Goal: Transaction & Acquisition: Obtain resource

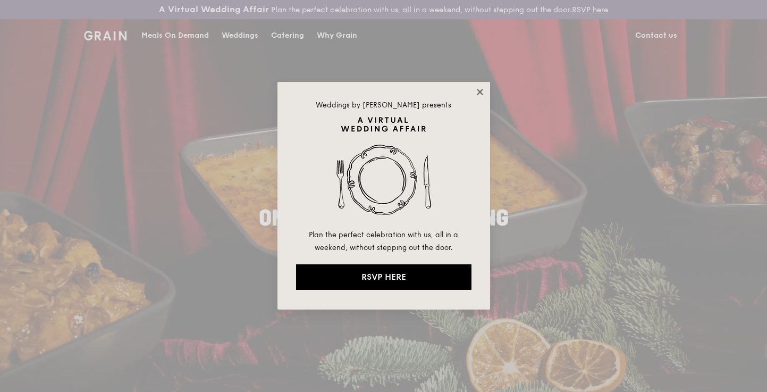
click at [480, 90] on icon at bounding box center [480, 92] width 10 height 10
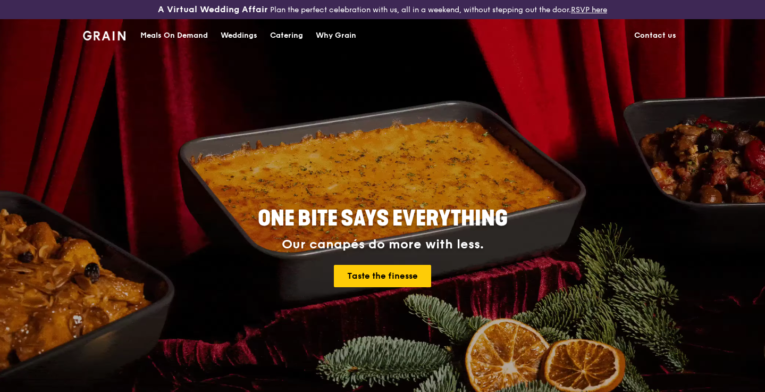
click at [182, 35] on div "Meals On Demand" at bounding box center [174, 36] width 68 height 32
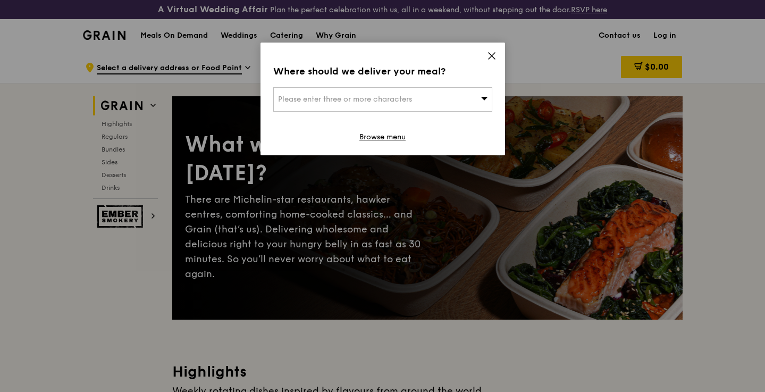
click at [485, 99] on icon at bounding box center [484, 98] width 7 height 3
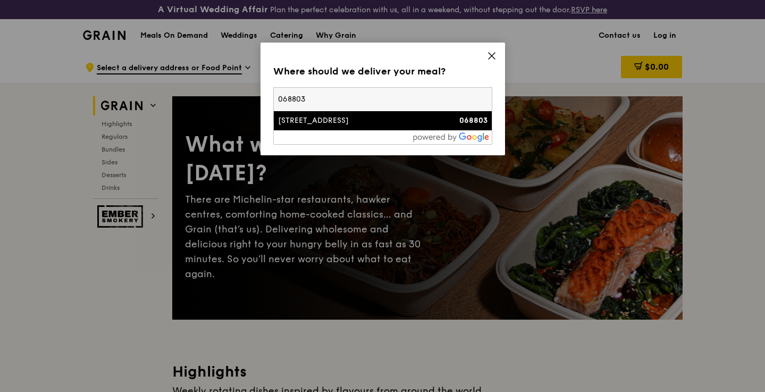
type input "068803"
click at [426, 122] on div "1 Shenton Way" at bounding box center [356, 120] width 157 height 11
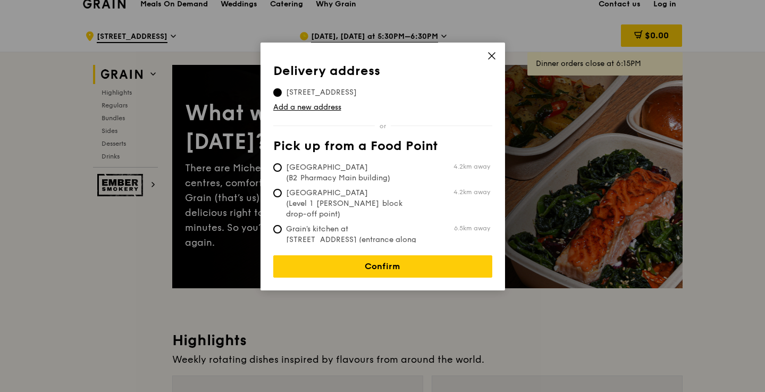
scroll to position [27, 0]
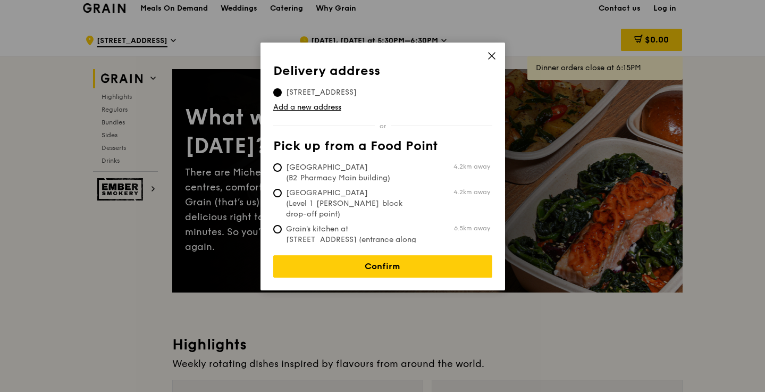
click at [490, 53] on icon at bounding box center [492, 56] width 10 height 10
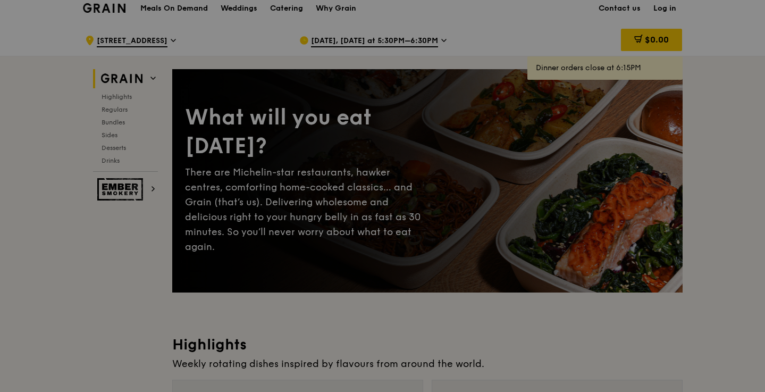
scroll to position [0, 0]
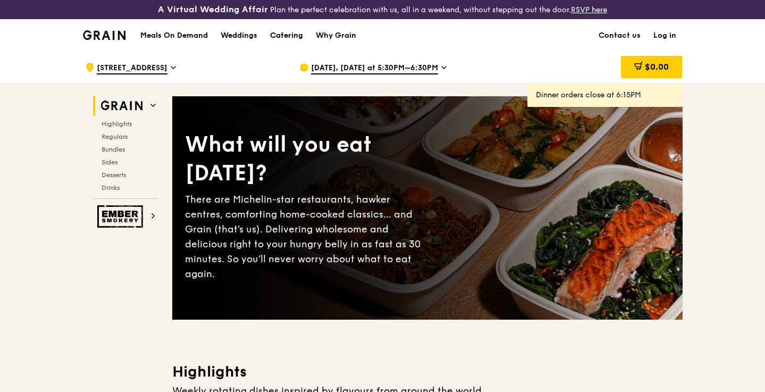
click at [298, 35] on div "Catering" at bounding box center [286, 36] width 33 height 32
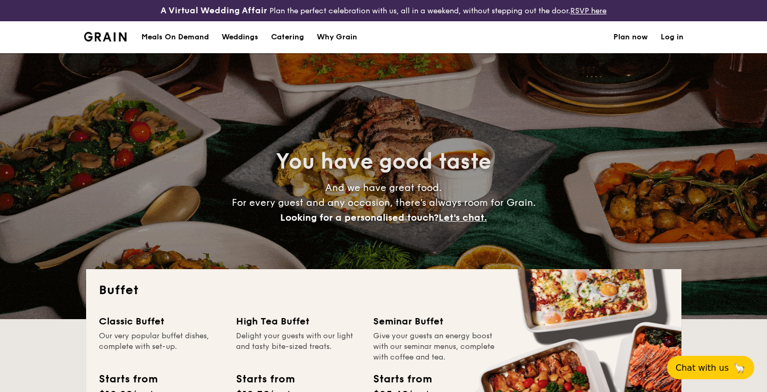
select select
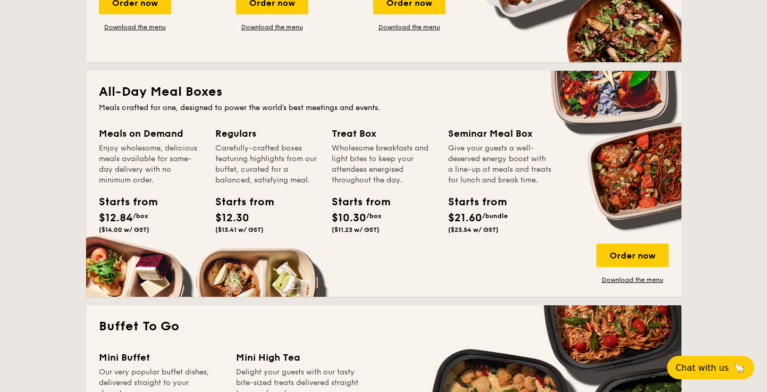
scroll to position [432, 0]
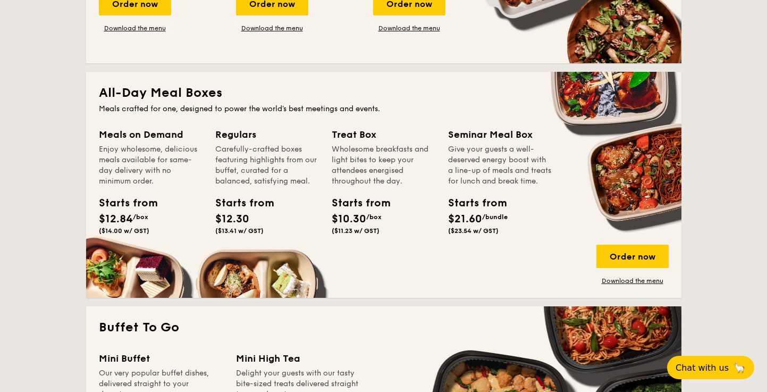
click at [240, 138] on div "Regulars" at bounding box center [267, 134] width 104 height 15
click at [243, 207] on div "Starts from" at bounding box center [239, 203] width 48 height 16
click at [387, 136] on div "Treat Box" at bounding box center [384, 134] width 104 height 15
click at [226, 166] on div "Carefully-crafted boxes featuring highlights from our buffet, curated for a bal…" at bounding box center [267, 165] width 104 height 43
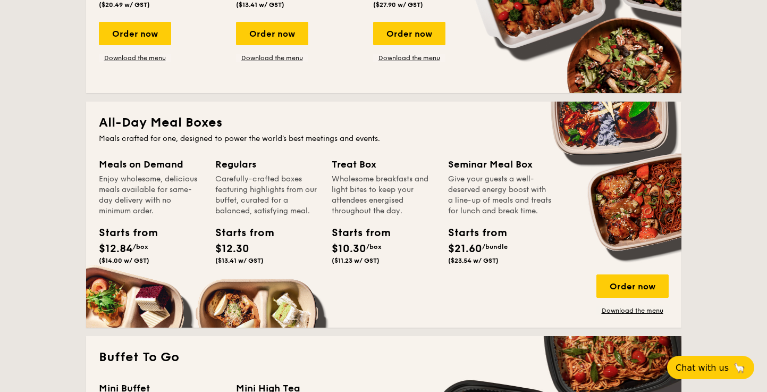
scroll to position [401, 0]
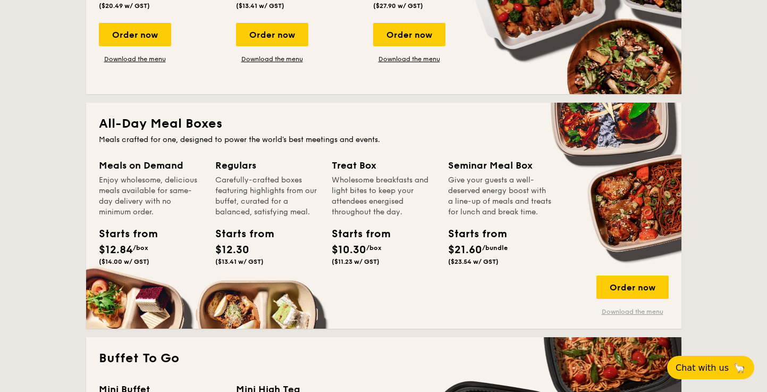
click at [624, 310] on link "Download the menu" at bounding box center [632, 311] width 72 height 9
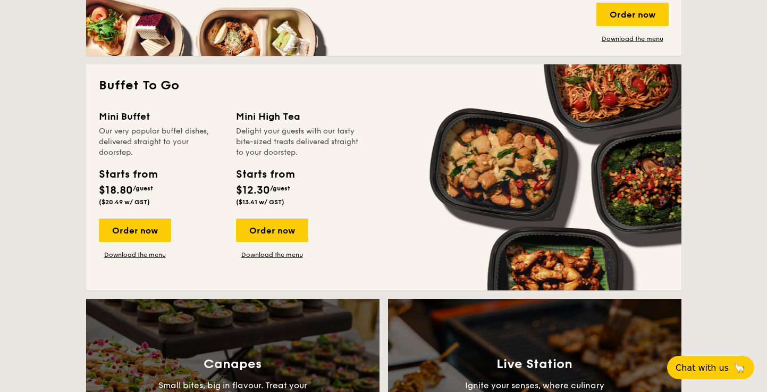
scroll to position [675, 0]
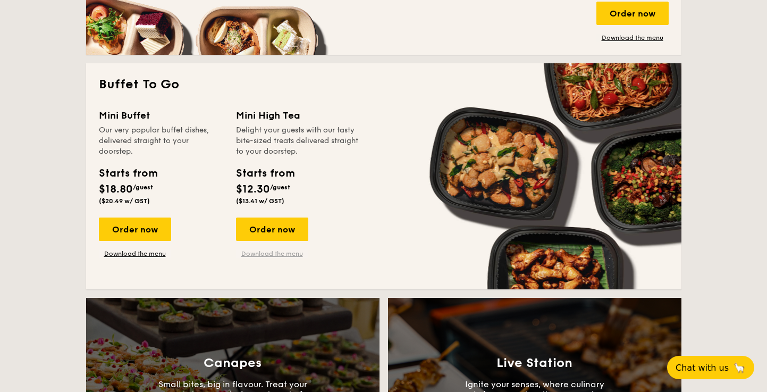
click at [287, 253] on link "Download the menu" at bounding box center [272, 253] width 72 height 9
